Goal: Task Accomplishment & Management: Use online tool/utility

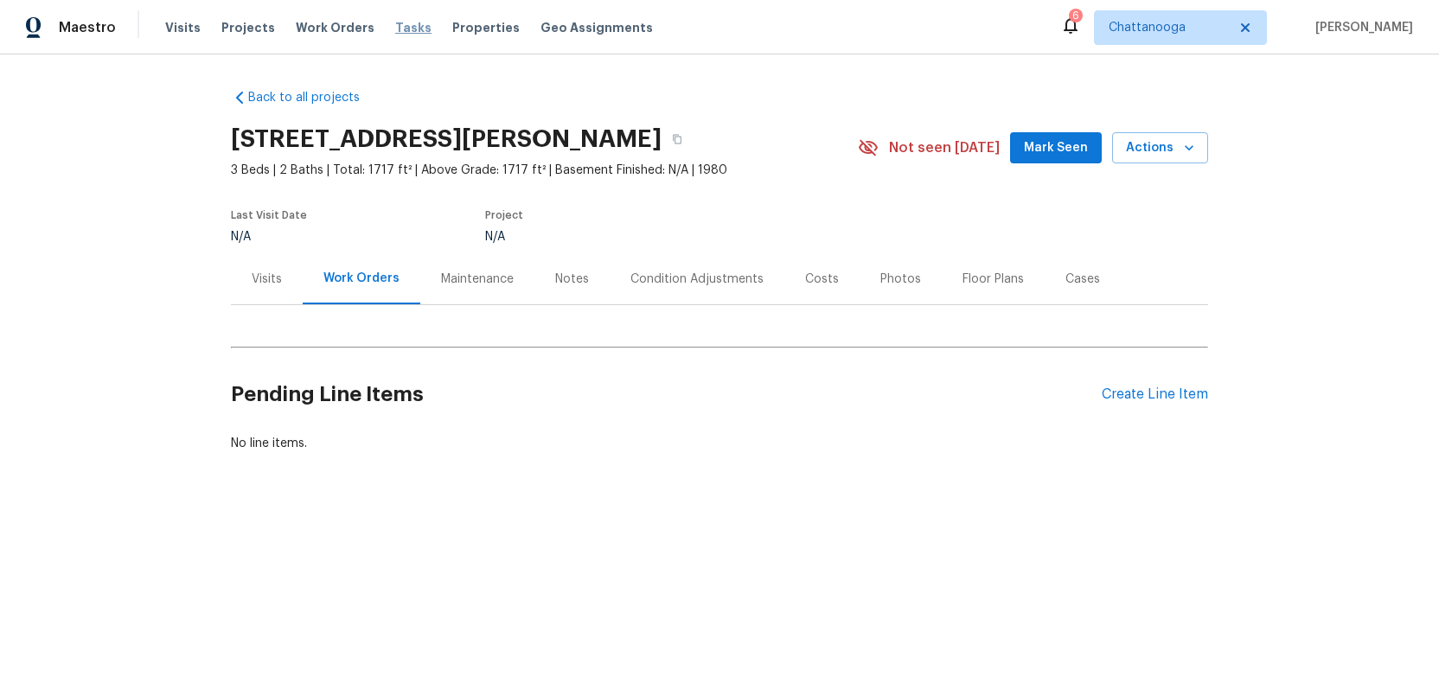
click at [395, 27] on span "Tasks" at bounding box center [413, 28] width 36 height 12
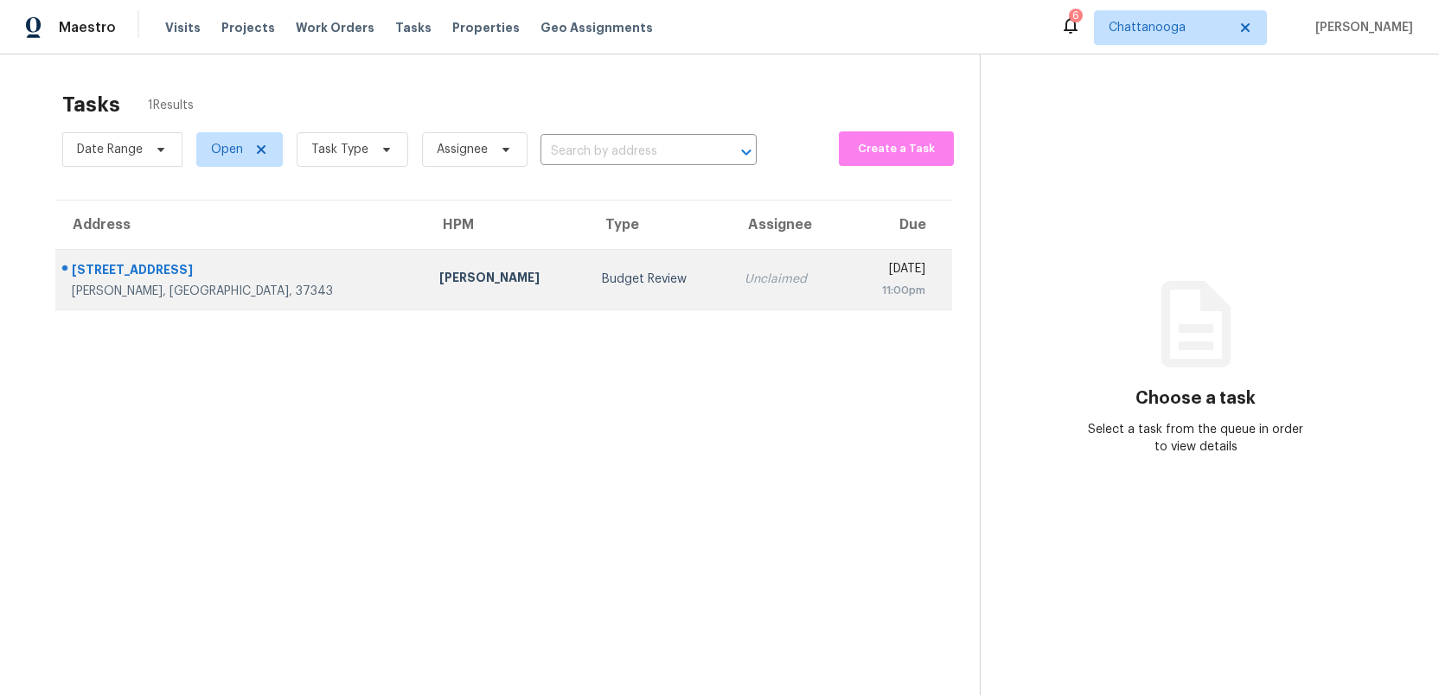
click at [588, 285] on td "Budget Review" at bounding box center [659, 279] width 143 height 61
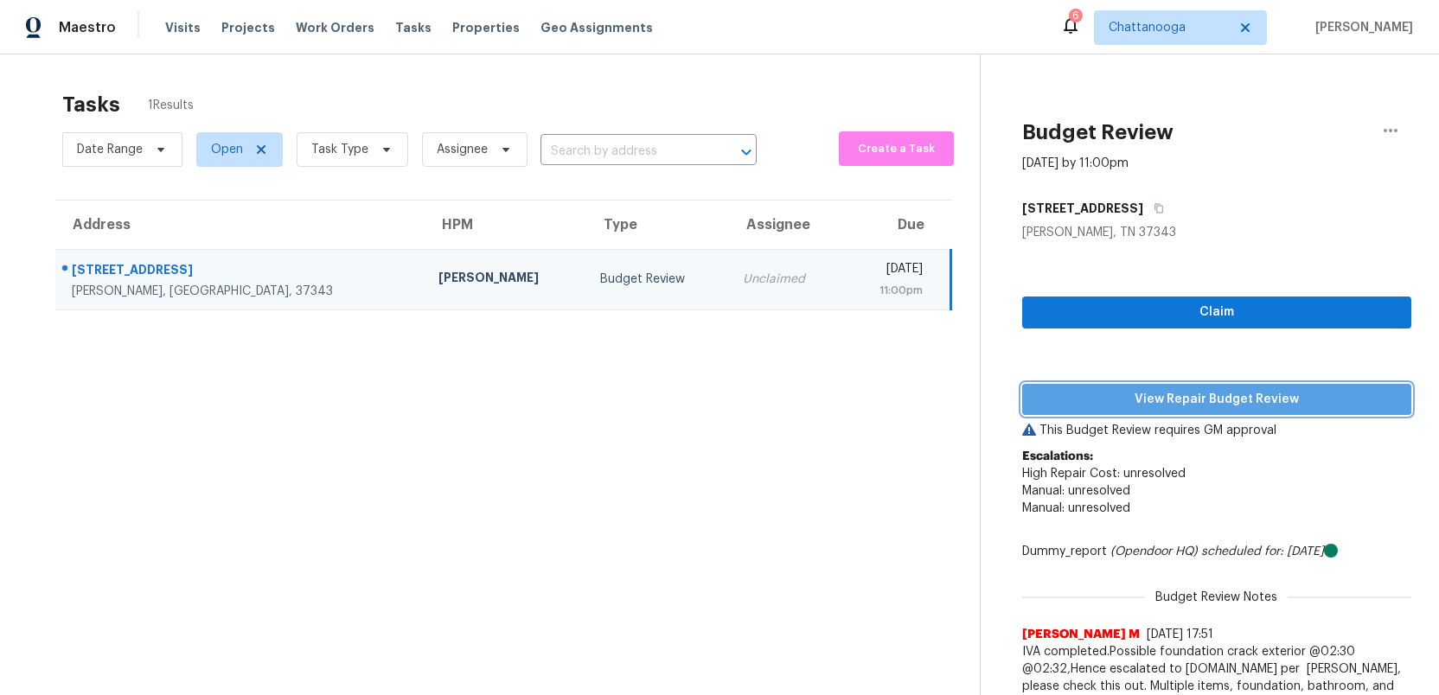
click at [1220, 389] on span "View Repair Budget Review" at bounding box center [1217, 400] width 362 height 22
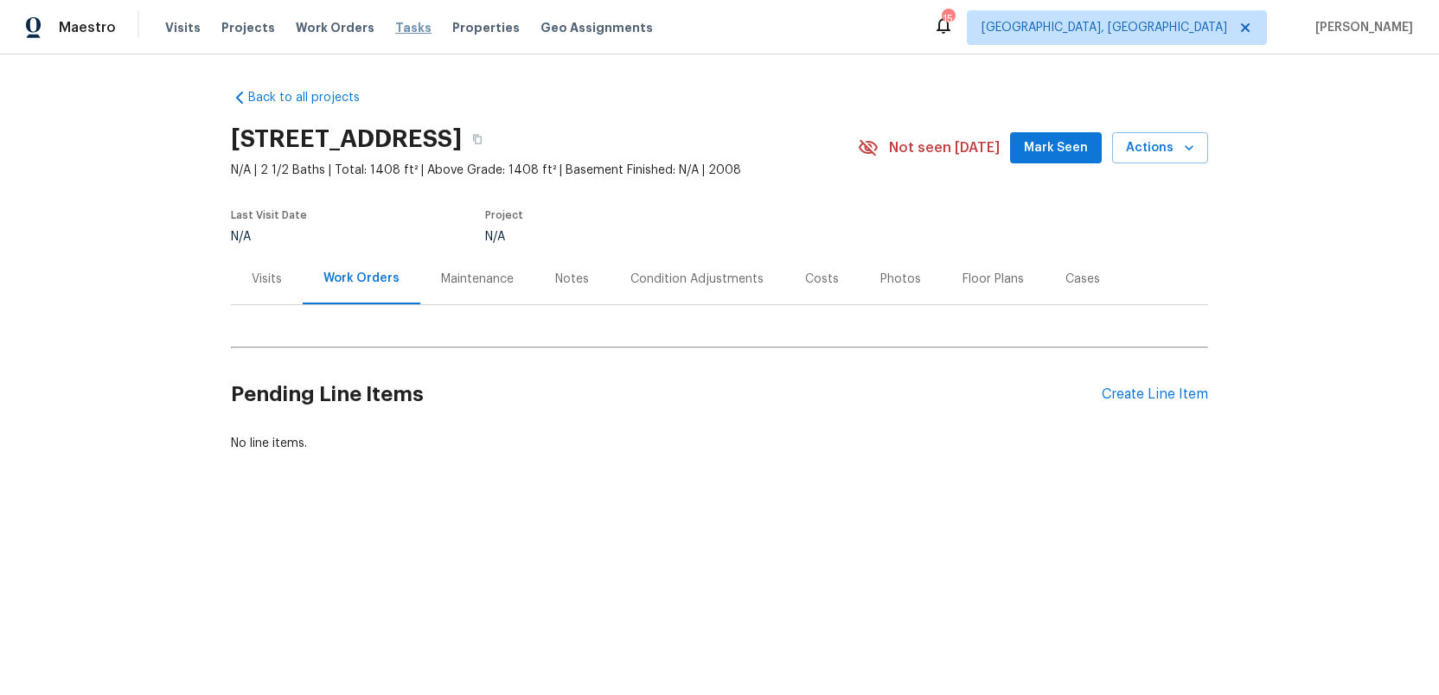
click at [395, 26] on span "Tasks" at bounding box center [413, 28] width 36 height 12
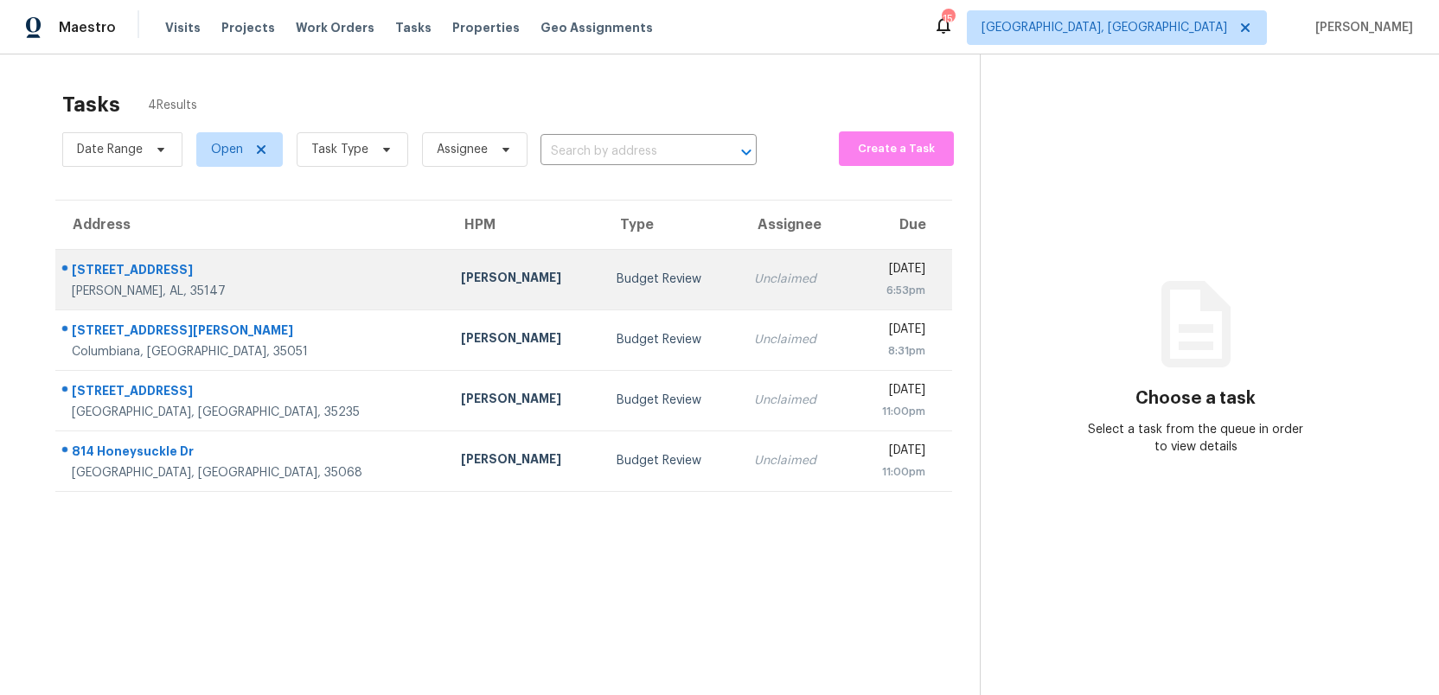
click at [617, 281] on div "Budget Review" at bounding box center [672, 279] width 110 height 17
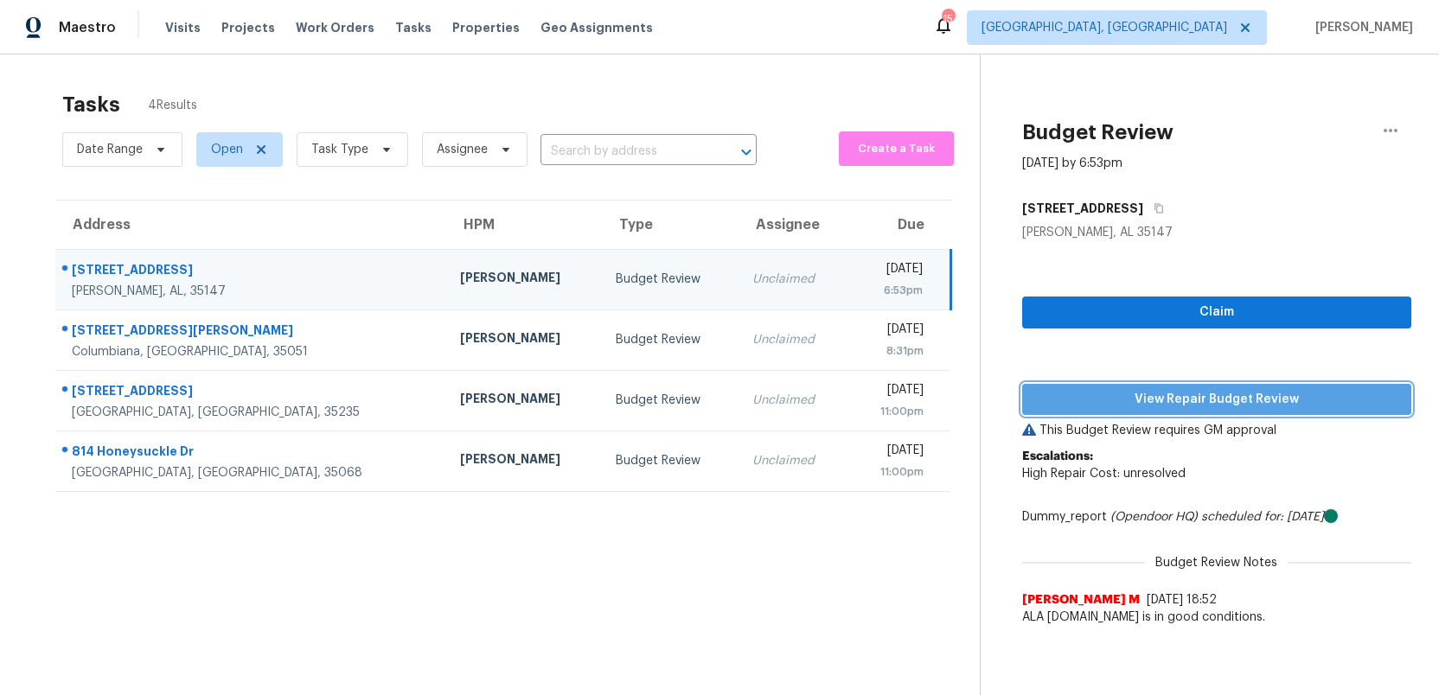
click at [1165, 402] on span "View Repair Budget Review" at bounding box center [1217, 400] width 362 height 22
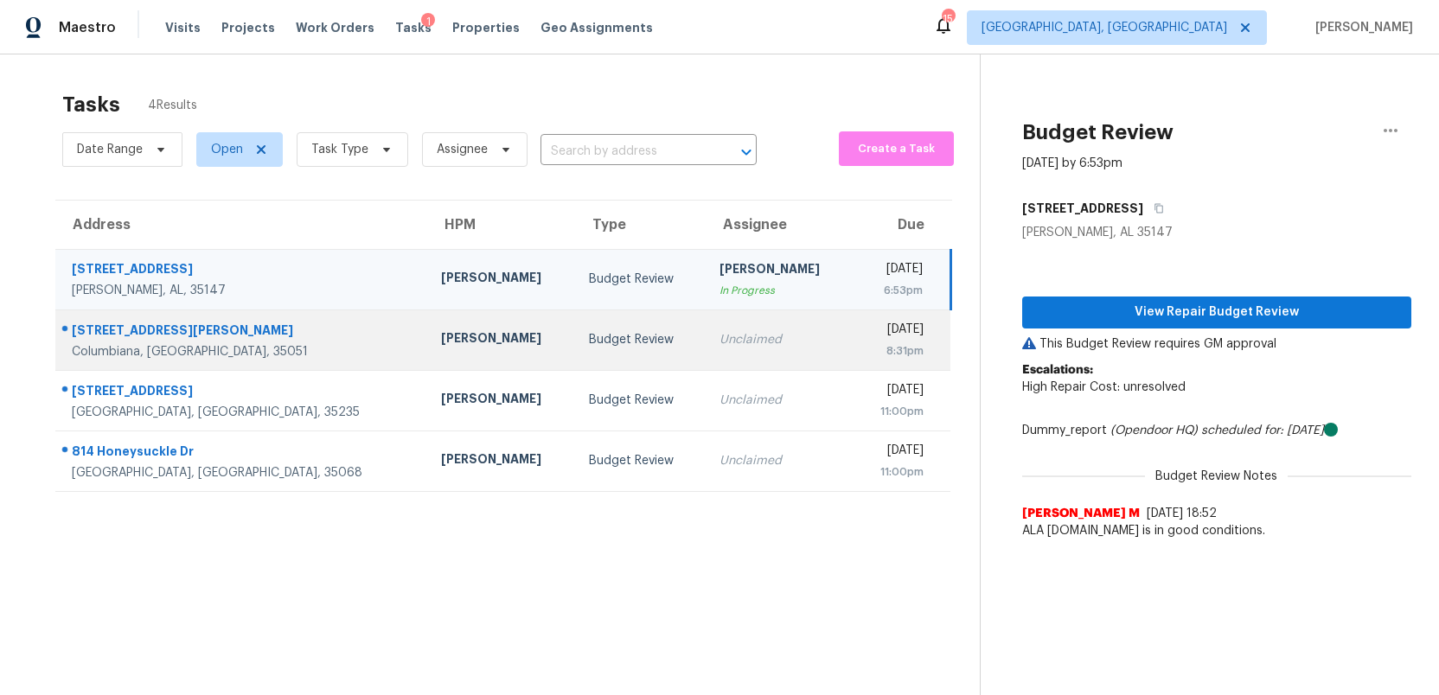
click at [706, 356] on td "Unclaimed" at bounding box center [780, 340] width 148 height 61
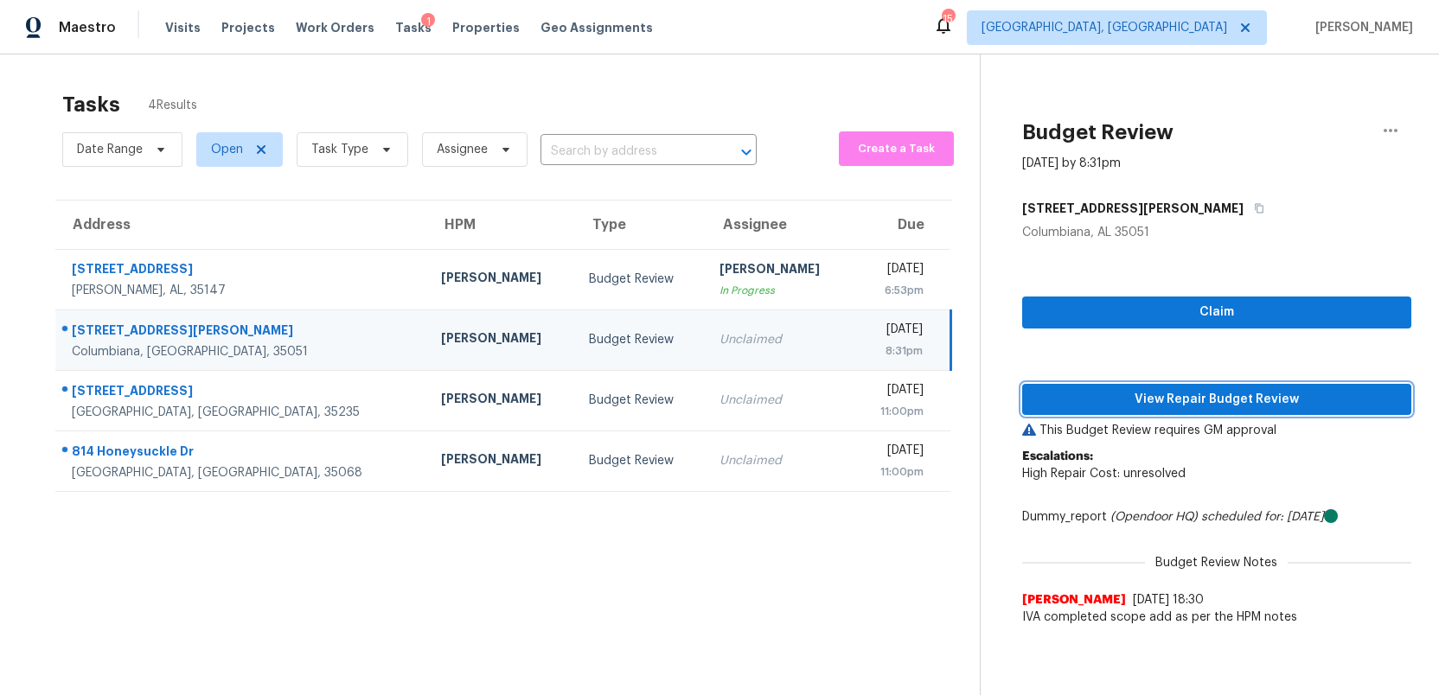
click at [1186, 403] on span "View Repair Budget Review" at bounding box center [1217, 400] width 362 height 22
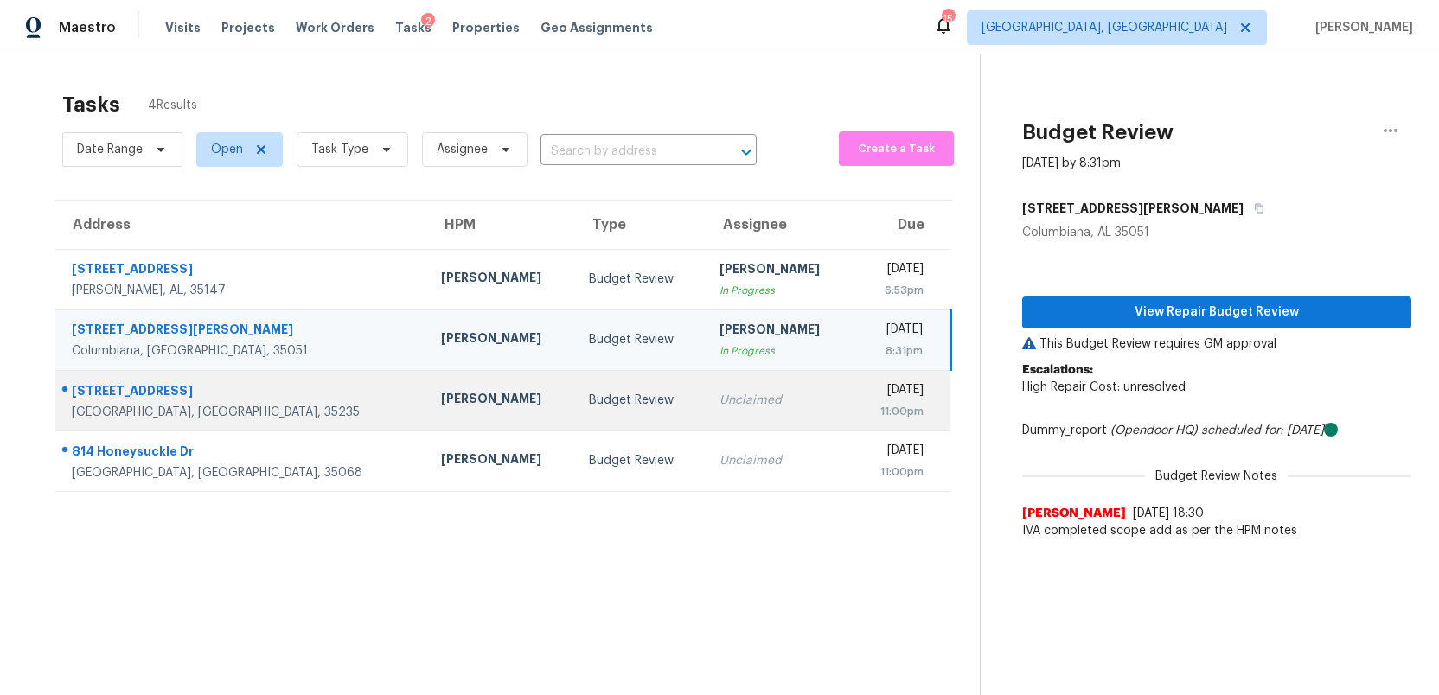
click at [727, 405] on td "Unclaimed" at bounding box center [780, 400] width 148 height 61
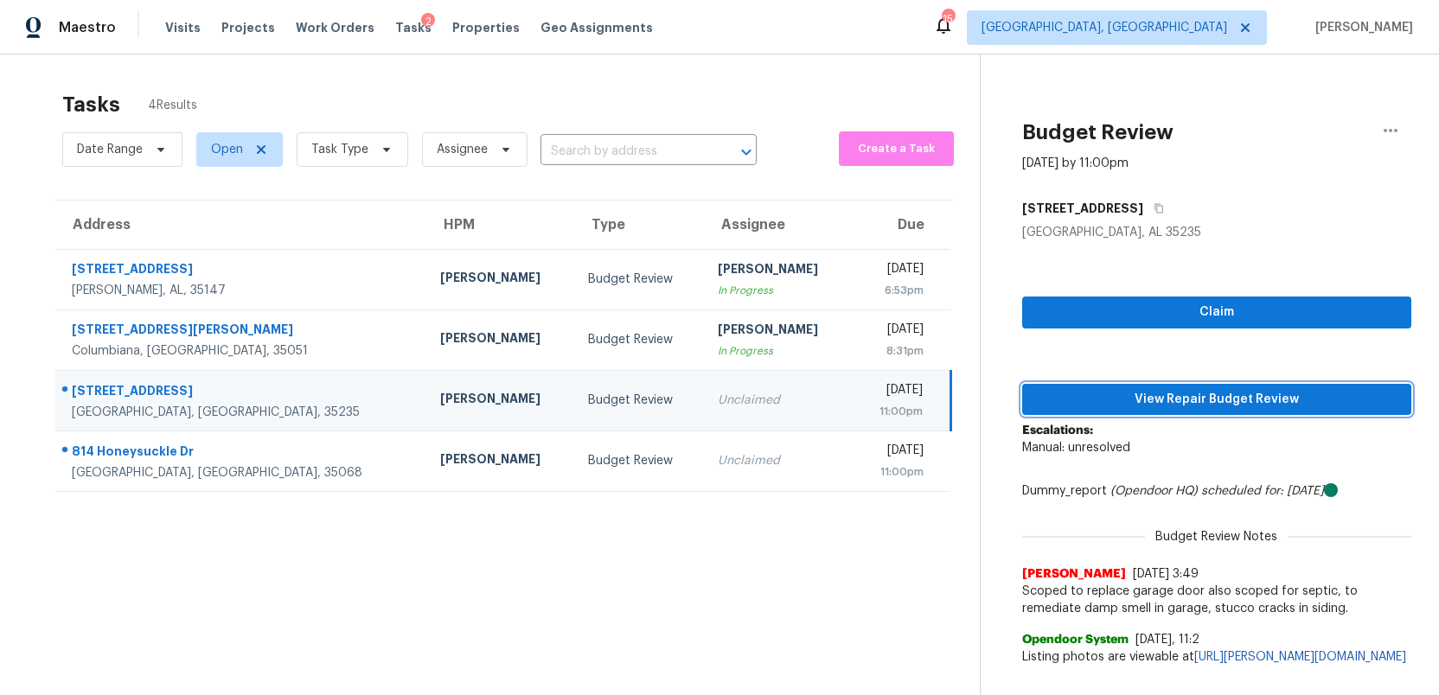
click at [1187, 402] on span "View Repair Budget Review" at bounding box center [1217, 400] width 362 height 22
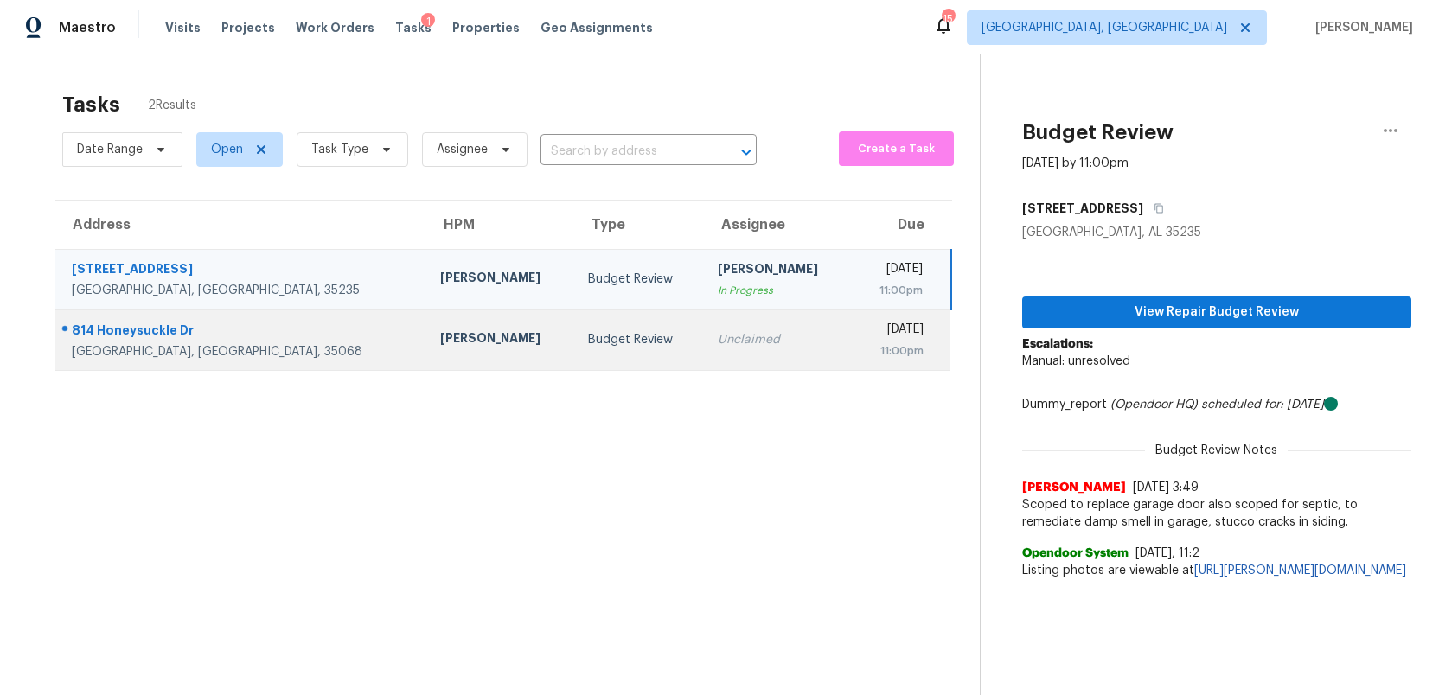
click at [718, 344] on div "Unclaimed" at bounding box center [778, 339] width 120 height 17
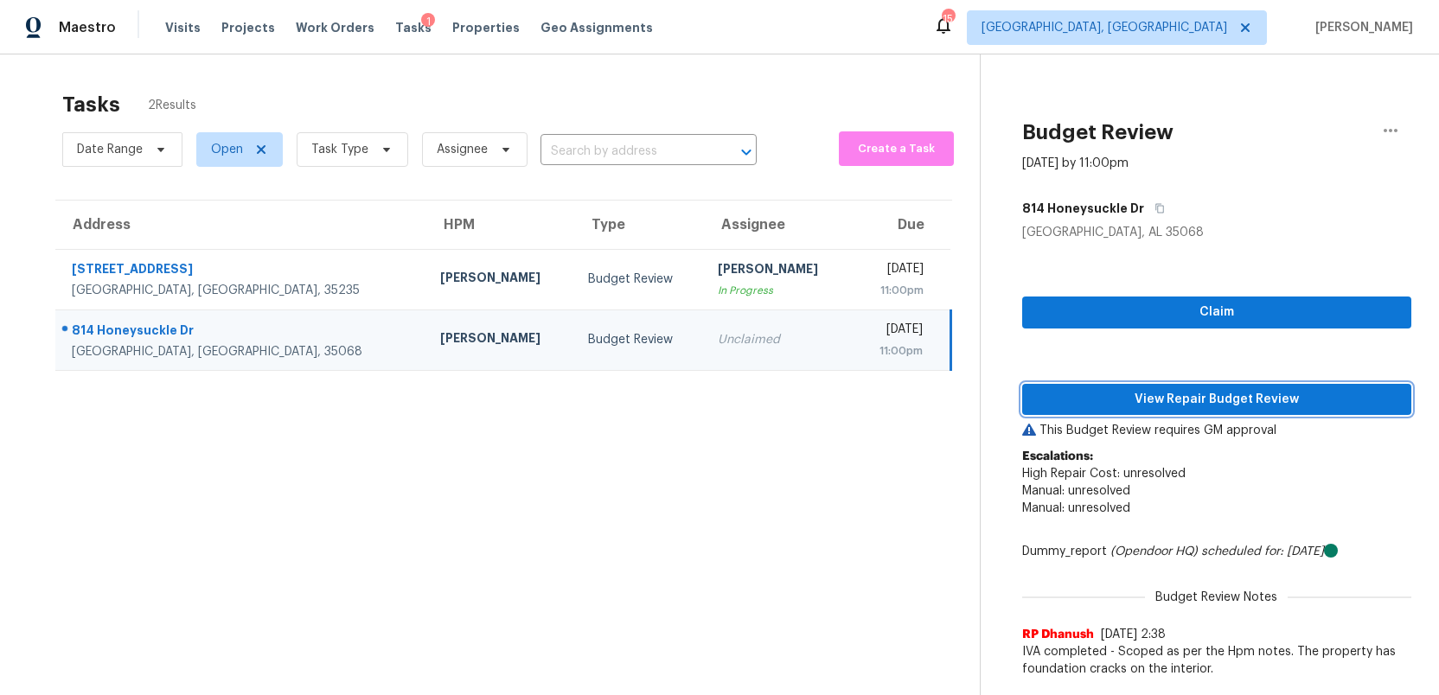
click at [1246, 397] on span "View Repair Budget Review" at bounding box center [1217, 400] width 362 height 22
